Goal: Information Seeking & Learning: Learn about a topic

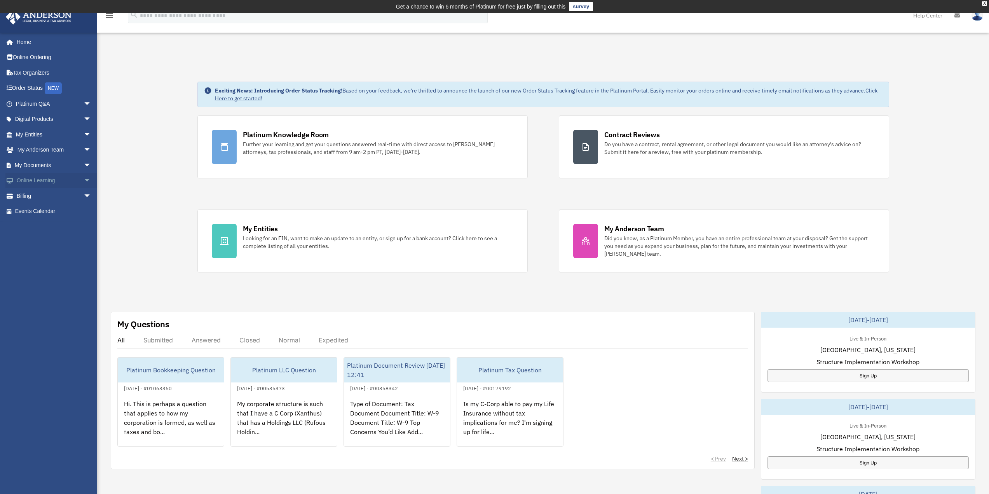
click at [84, 181] on span "arrow_drop_down" at bounding box center [92, 181] width 16 height 16
click at [43, 227] on link "Resources" at bounding box center [57, 227] width 92 height 16
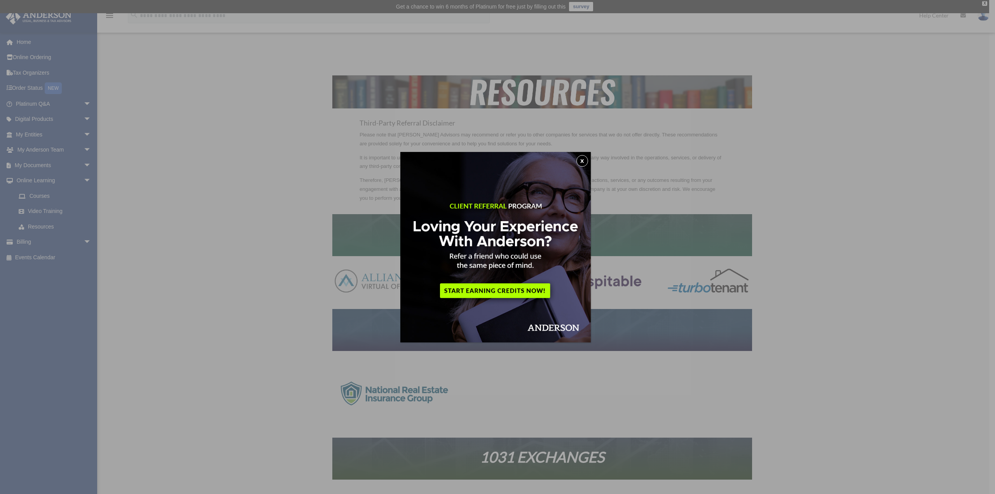
click at [582, 161] on button "x" at bounding box center [583, 161] width 12 height 12
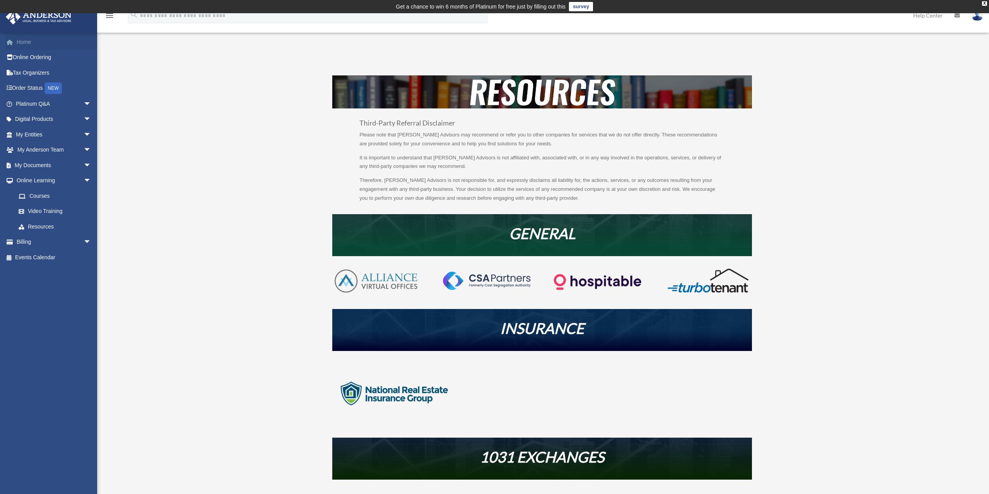
click at [22, 43] on link "Home" at bounding box center [54, 42] width 98 height 16
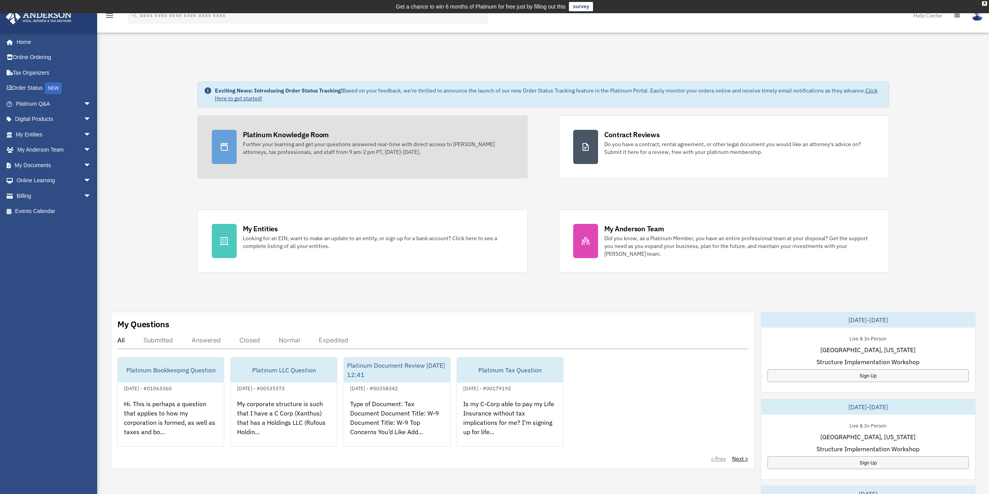
click at [323, 148] on div "Further your learning and get your questions answered real-time with direct acc…" at bounding box center [378, 148] width 271 height 16
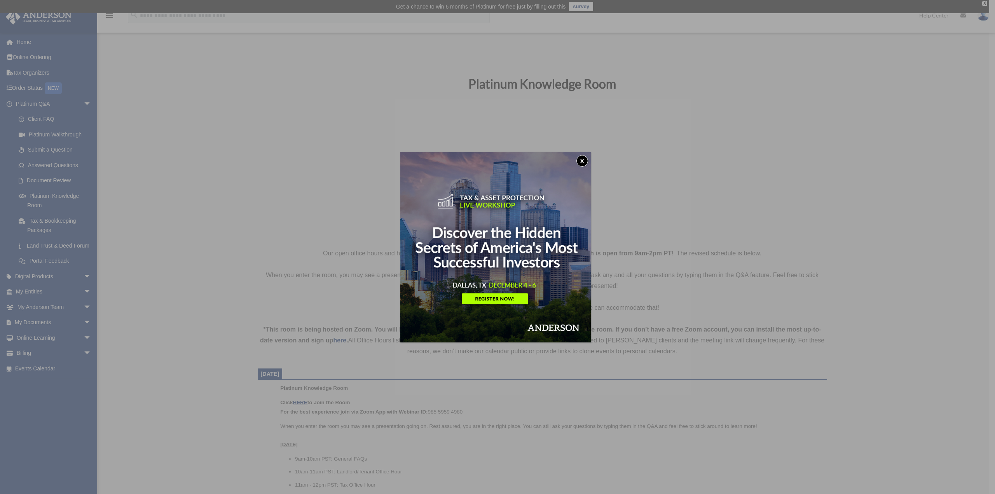
click at [581, 159] on button "x" at bounding box center [583, 161] width 12 height 12
